Goal: Browse casually: Explore the website without a specific task or goal

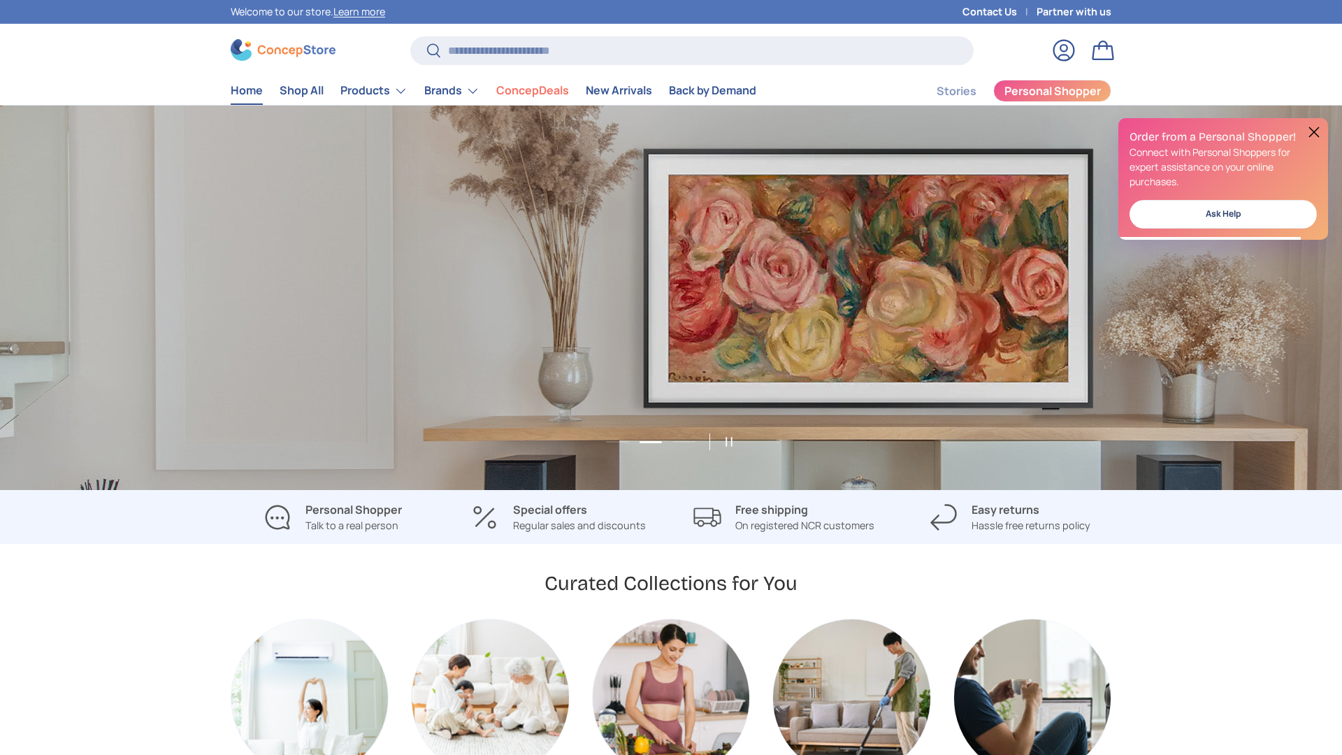
scroll to position [0, 1342]
